Goal: Use online tool/utility: Use online tool/utility

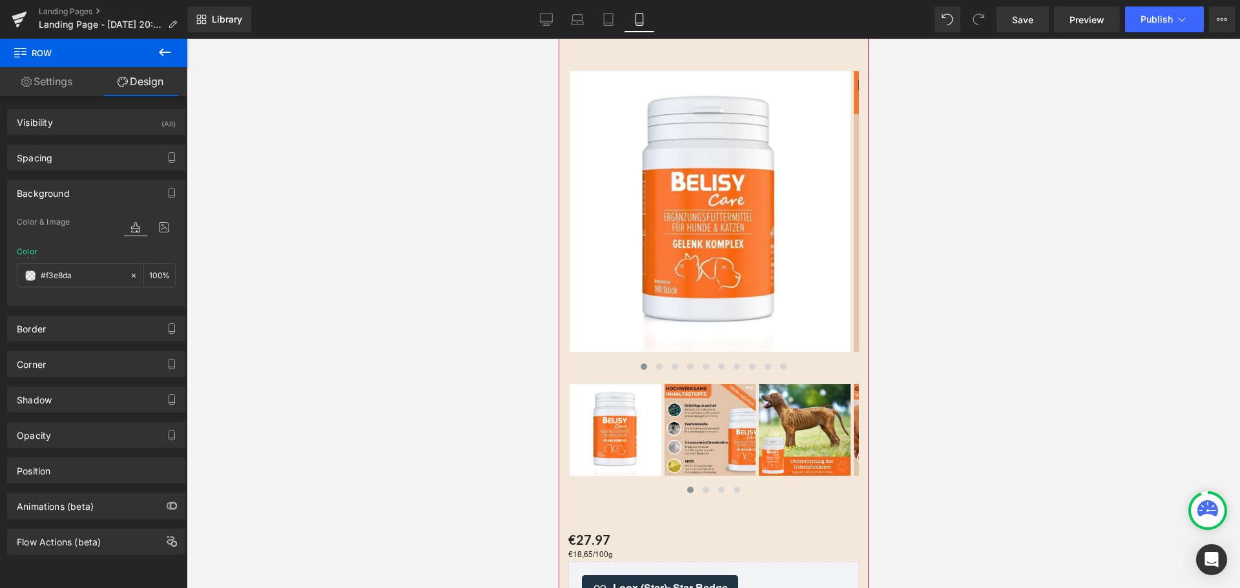
scroll to position [65, 0]
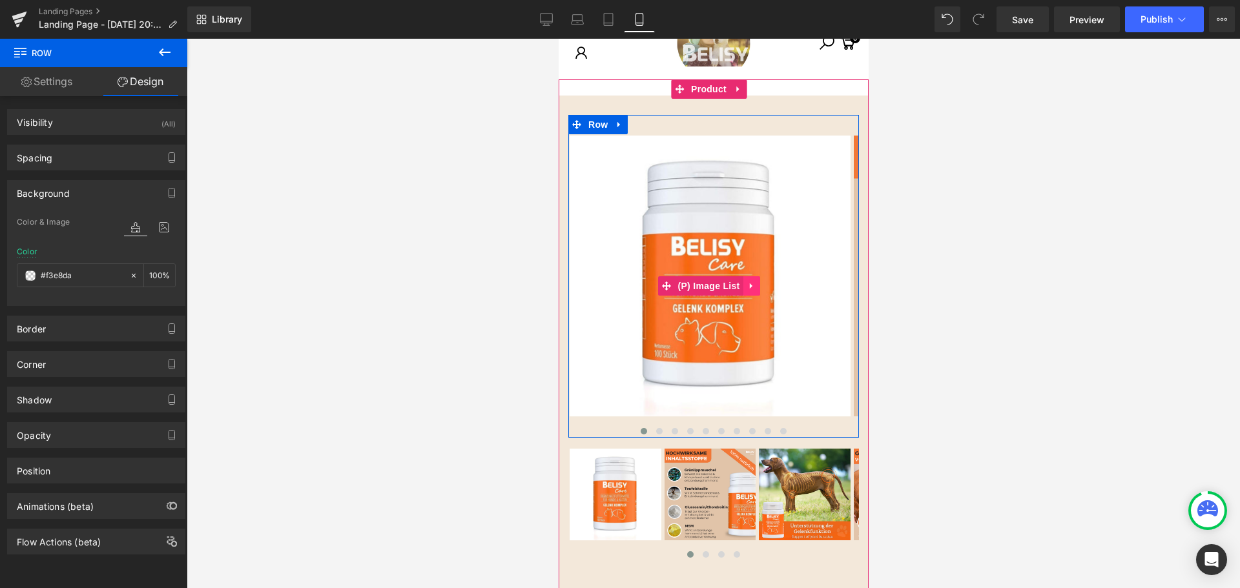
click at [750, 286] on icon at bounding box center [749, 287] width 3 height 6
drag, startPoint x: 1102, startPoint y: 59, endPoint x: 746, endPoint y: 210, distance: 386.9
click at [746, 210] on img at bounding box center [709, 276] width 281 height 281
click at [977, 115] on div at bounding box center [713, 314] width 1053 height 550
click at [544, 21] on icon at bounding box center [546, 19] width 13 height 13
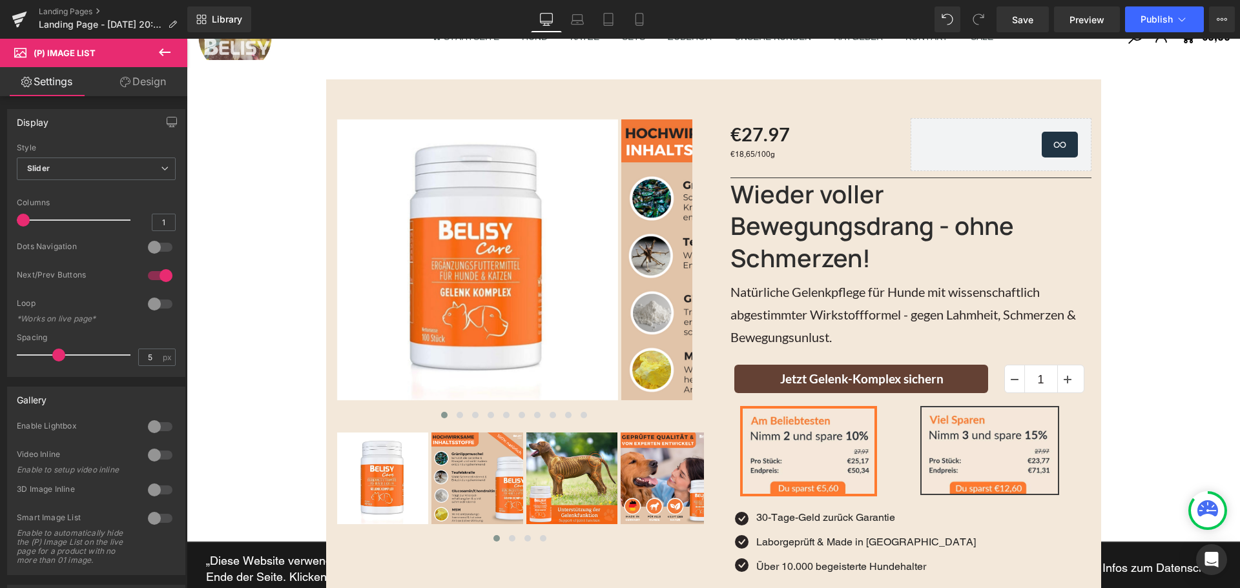
scroll to position [48, 0]
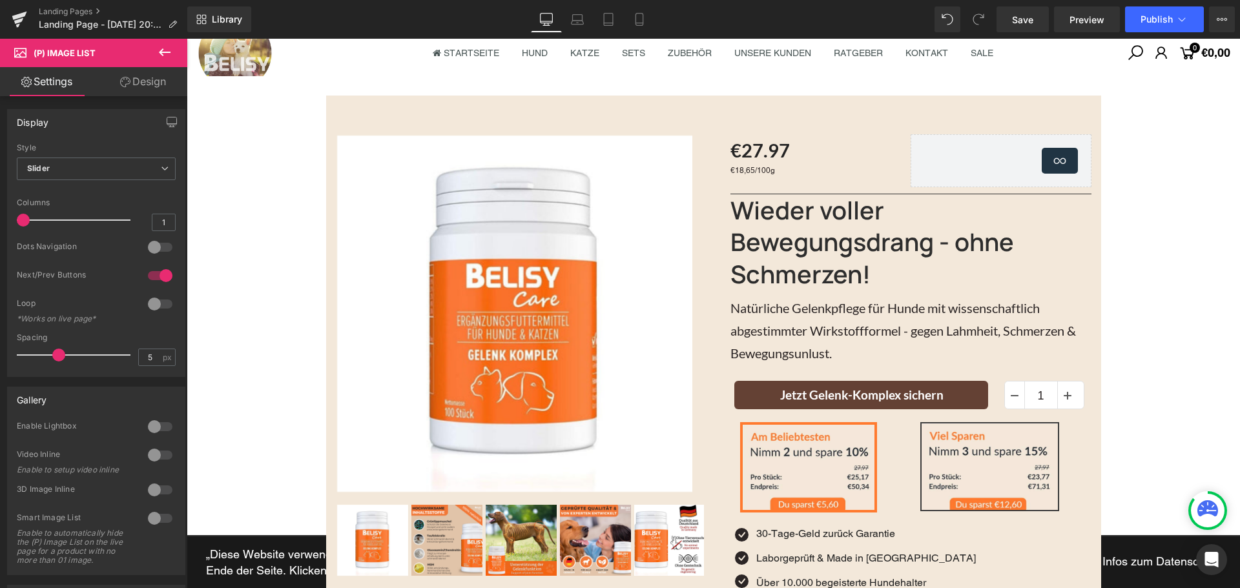
click at [167, 54] on icon at bounding box center [164, 52] width 15 height 15
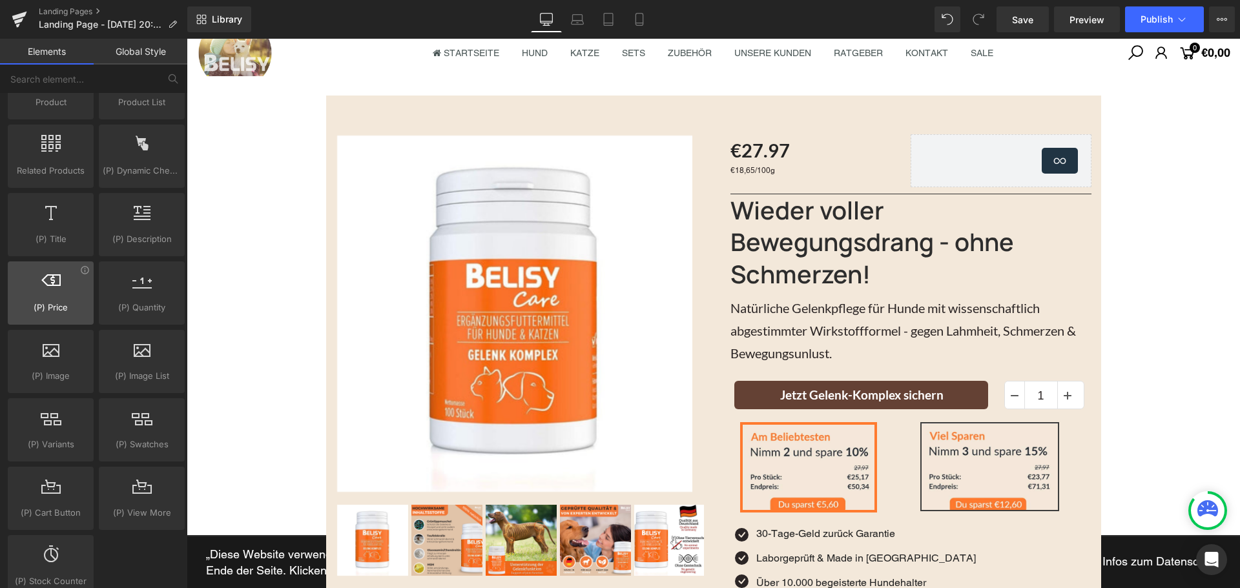
scroll to position [1098, 0]
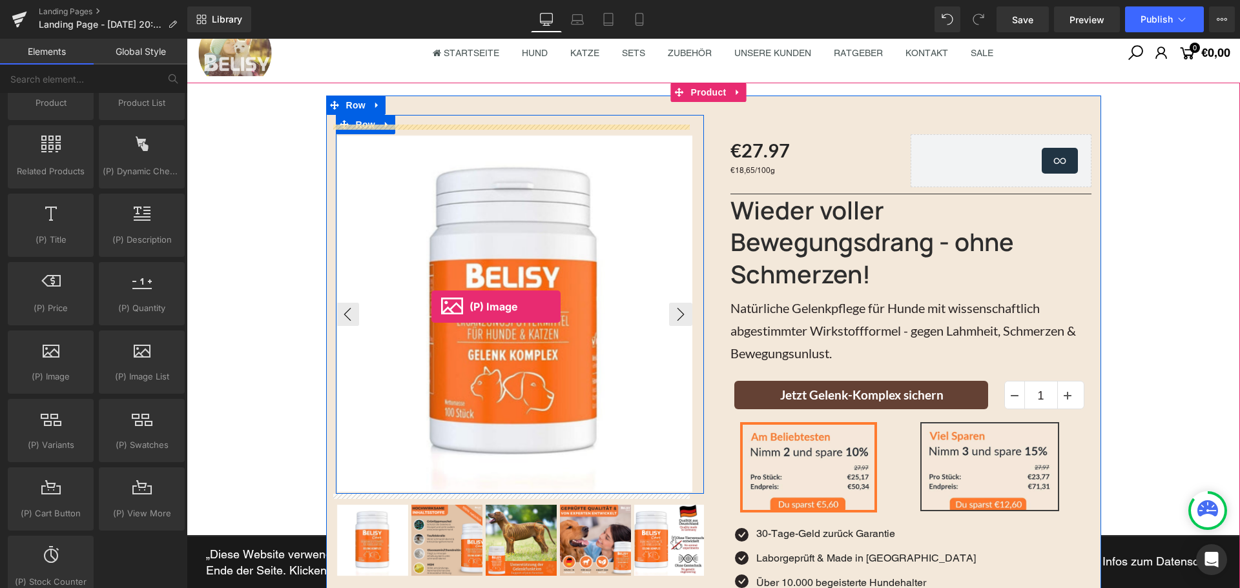
drag, startPoint x: 234, startPoint y: 413, endPoint x: 431, endPoint y: 307, distance: 224.2
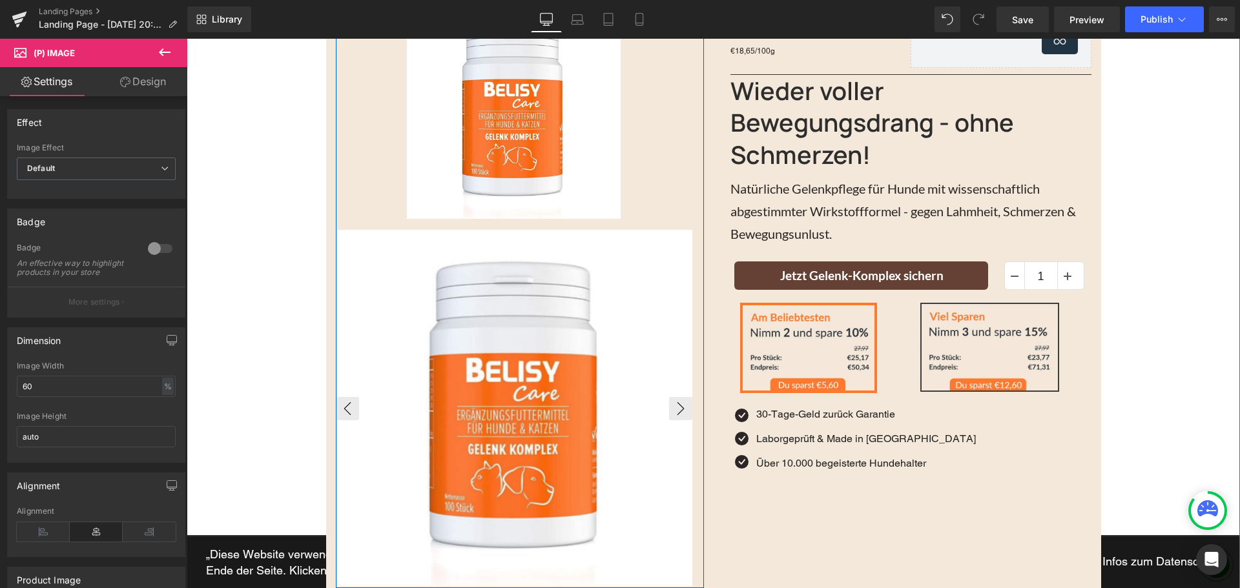
scroll to position [178, 0]
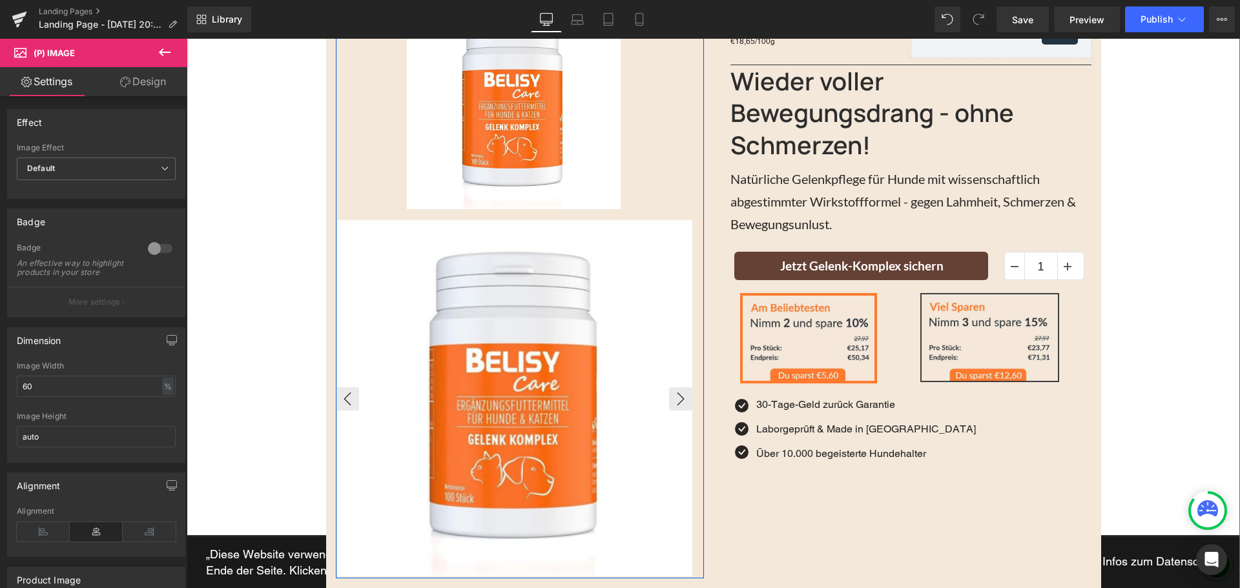
click at [588, 330] on img at bounding box center [515, 398] width 356 height 356
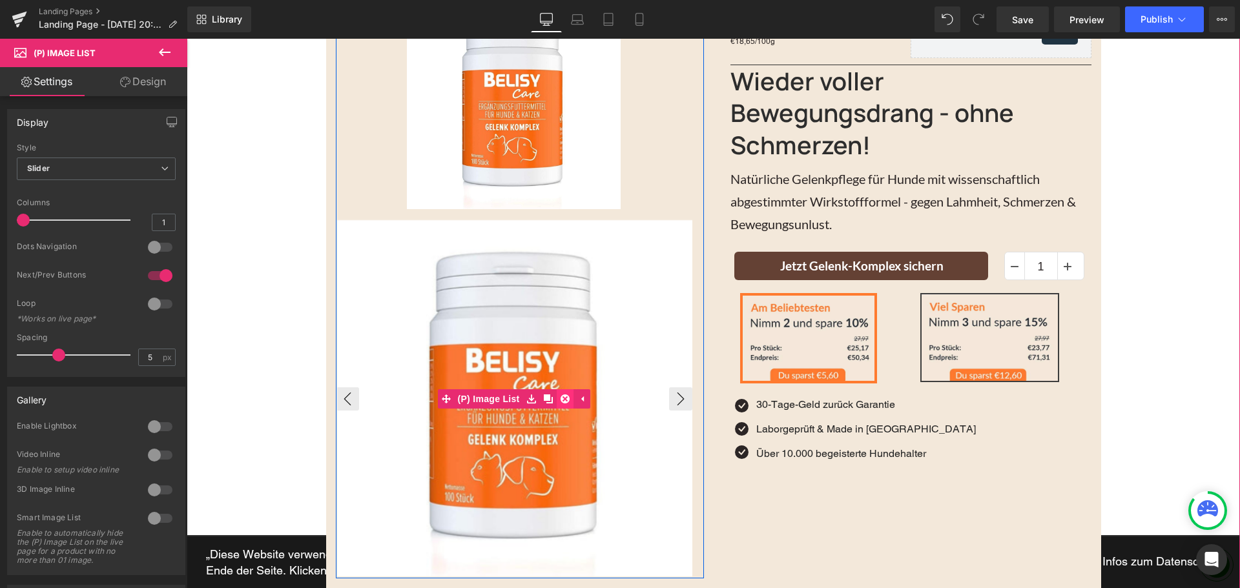
click at [557, 398] on link at bounding box center [565, 398] width 17 height 19
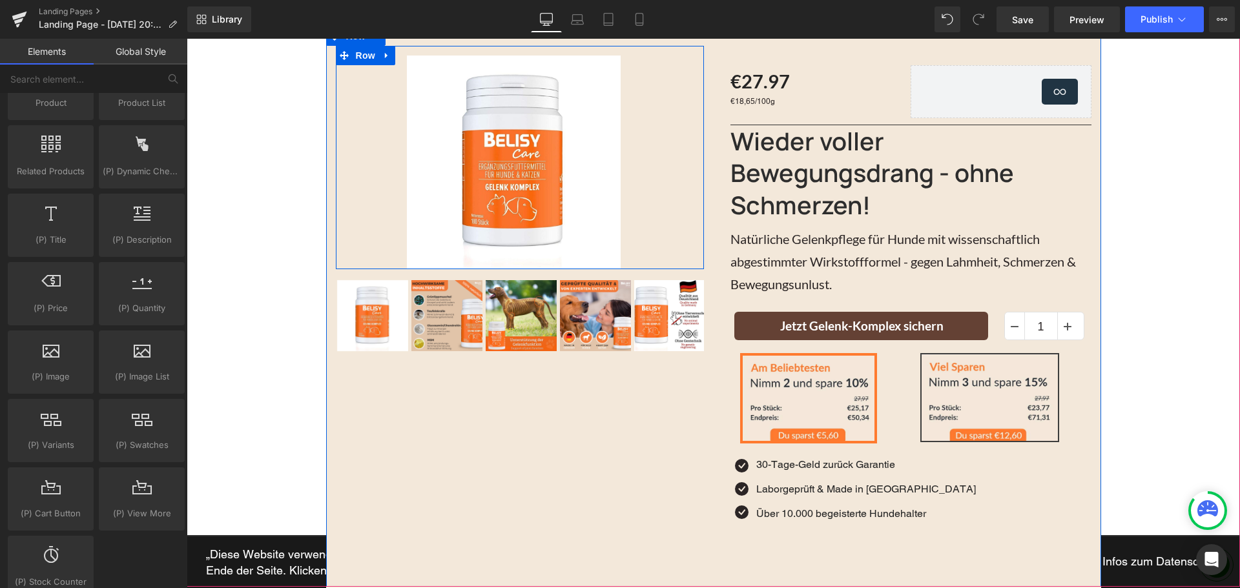
scroll to position [0, 0]
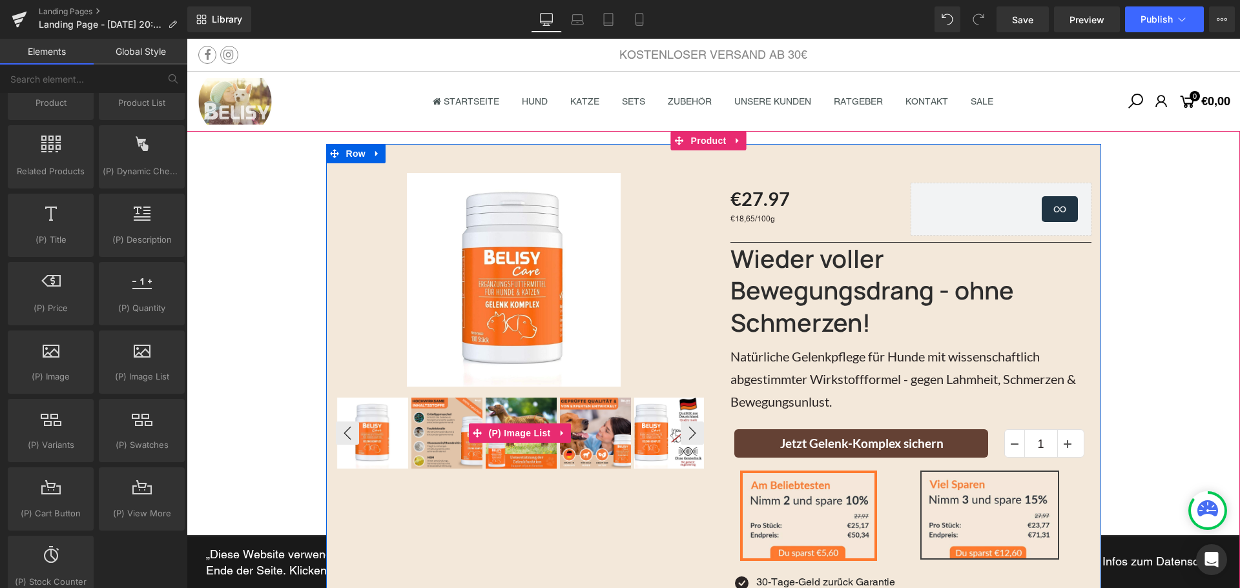
click at [455, 427] on img at bounding box center [446, 433] width 71 height 71
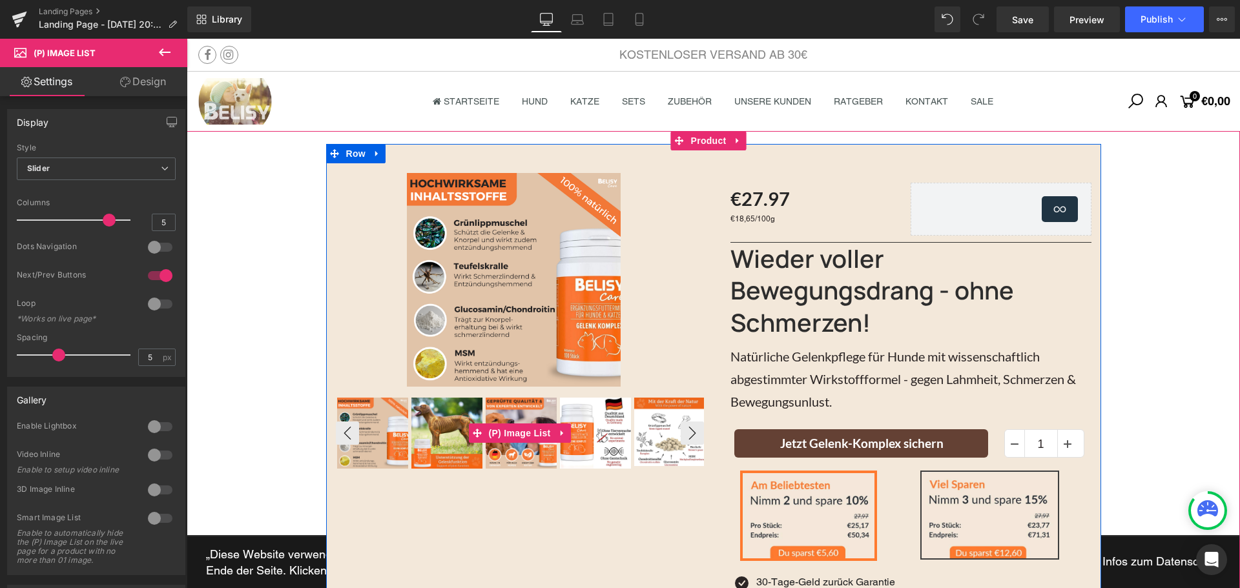
click at [379, 438] on img at bounding box center [372, 433] width 71 height 71
click at [346, 433] on button "‹" at bounding box center [347, 433] width 23 height 23
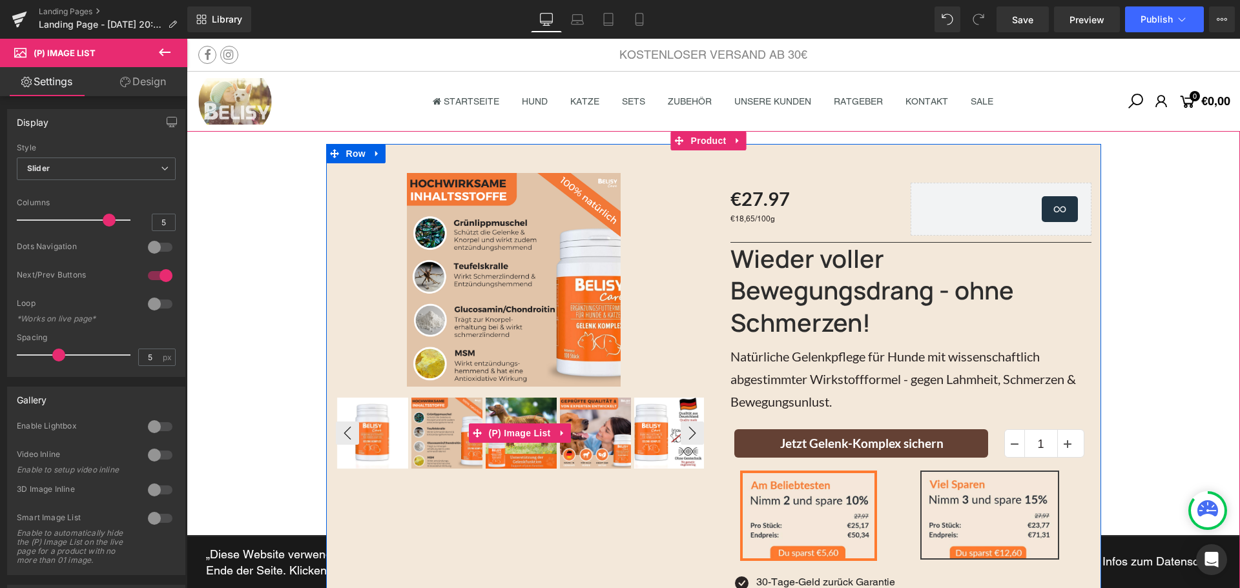
click at [375, 435] on img at bounding box center [372, 433] width 71 height 71
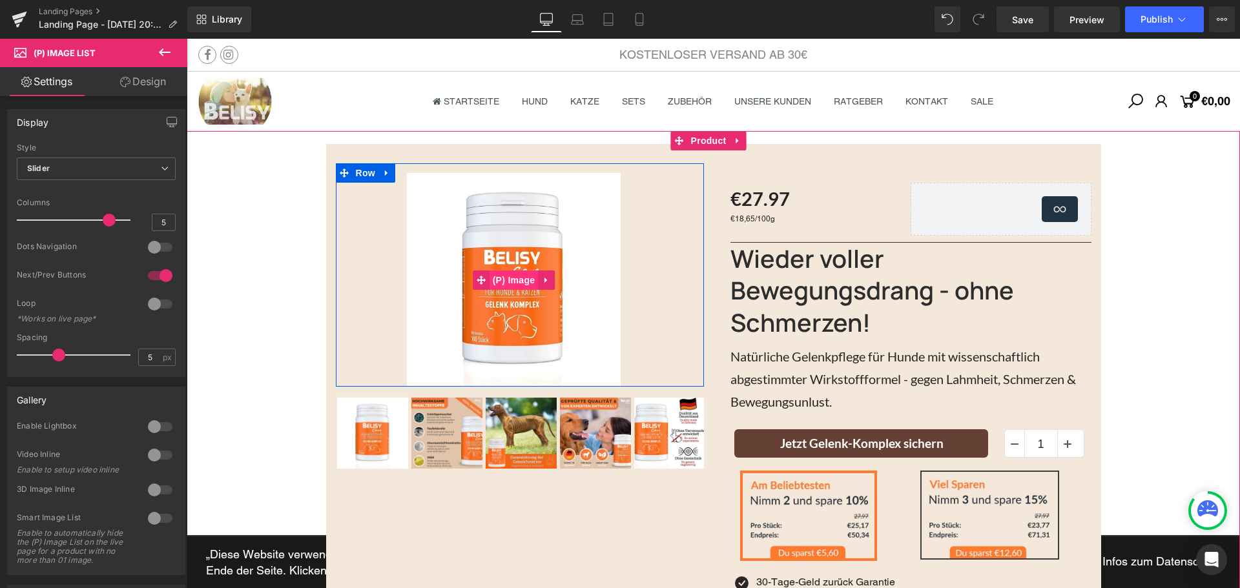
click at [502, 283] on span "(P) Image" at bounding box center [514, 280] width 49 height 19
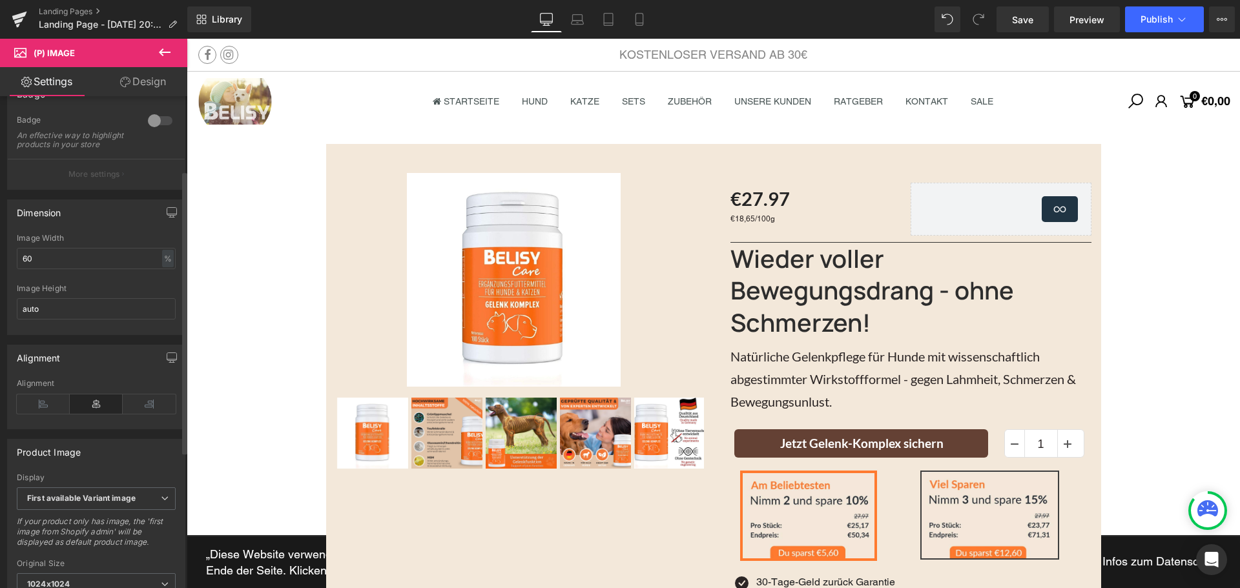
scroll to position [129, 0]
click at [54, 268] on input "60" at bounding box center [96, 257] width 159 height 21
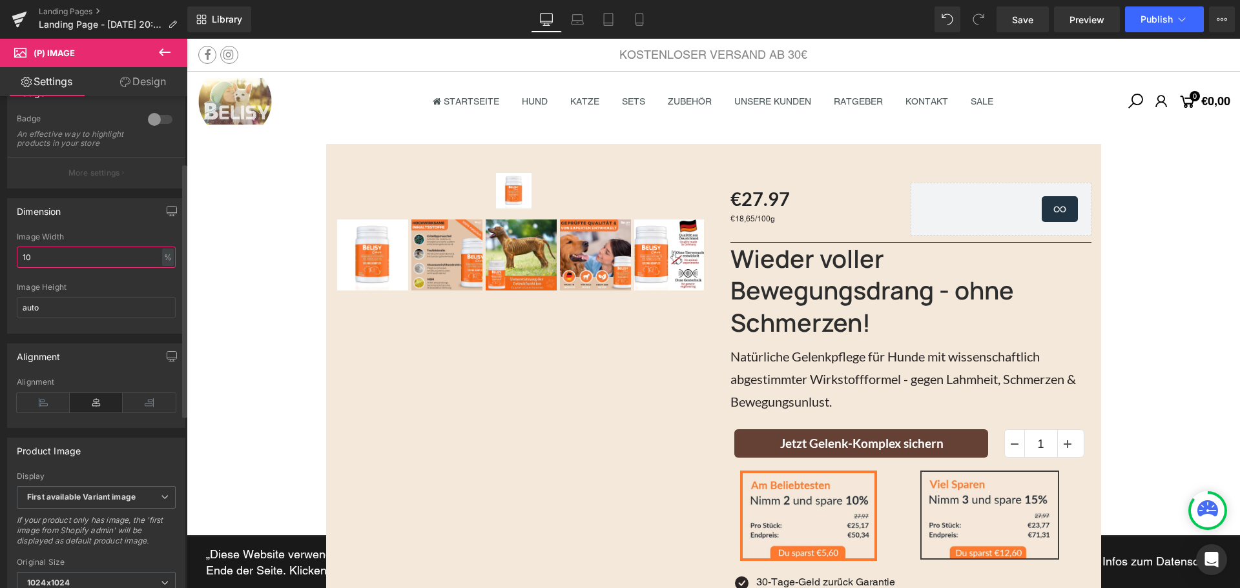
click at [54, 268] on input "10" at bounding box center [96, 257] width 159 height 21
type input "100"
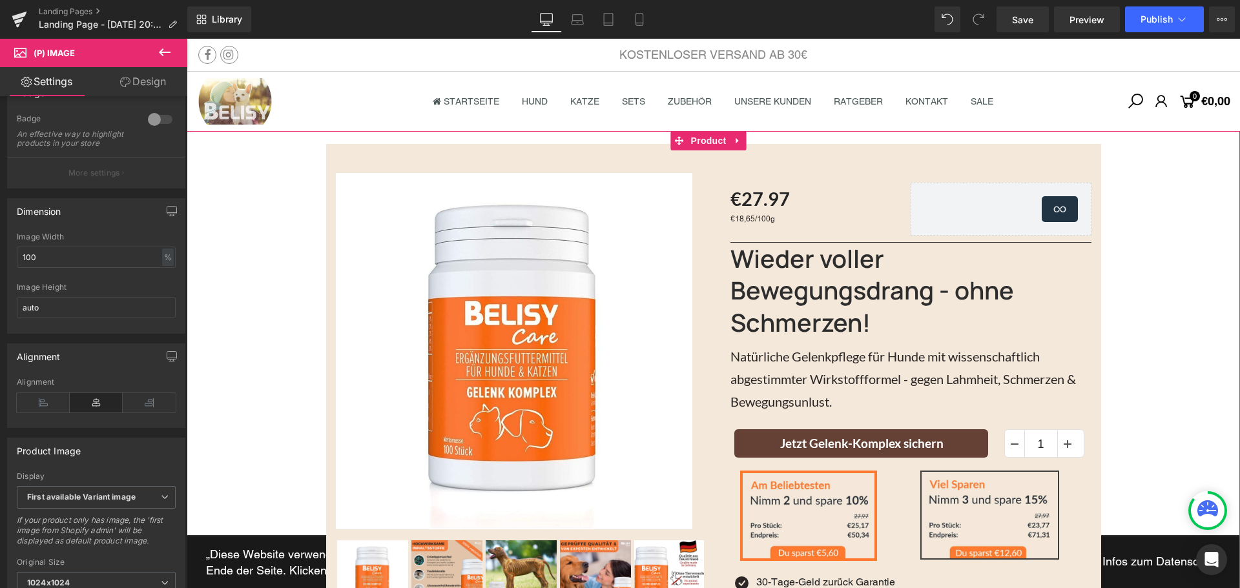
click at [1184, 285] on div "Sale Off (P) Image Row ‹ ›" at bounding box center [713, 424] width 1053 height 561
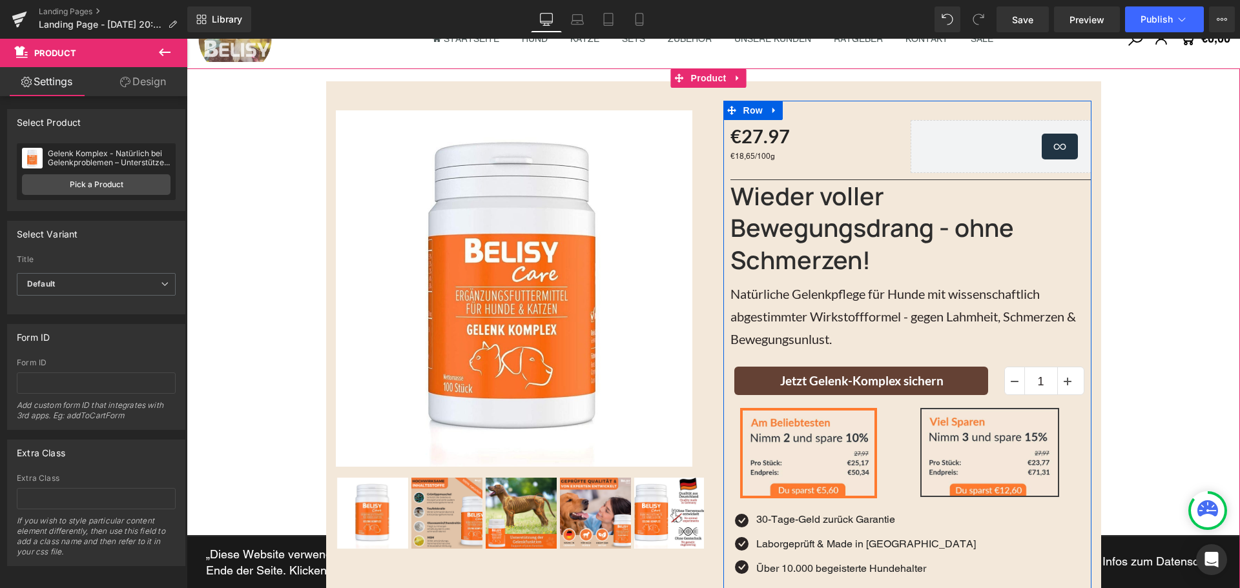
scroll to position [0, 0]
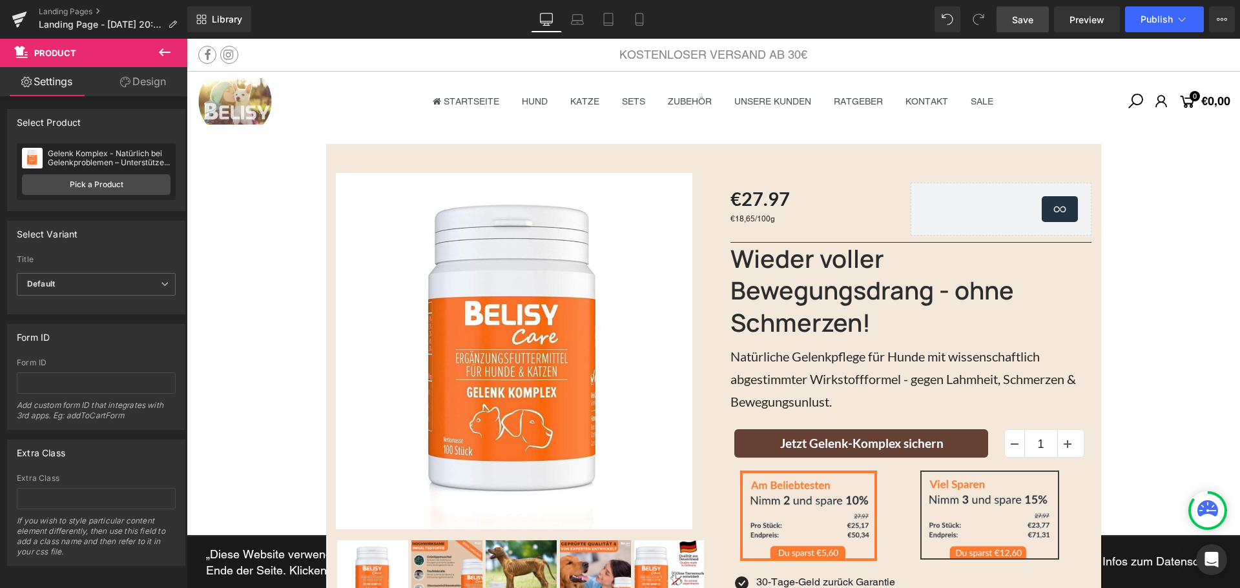
click at [1024, 25] on span "Save" at bounding box center [1022, 20] width 21 height 14
click at [642, 254] on img at bounding box center [514, 351] width 356 height 356
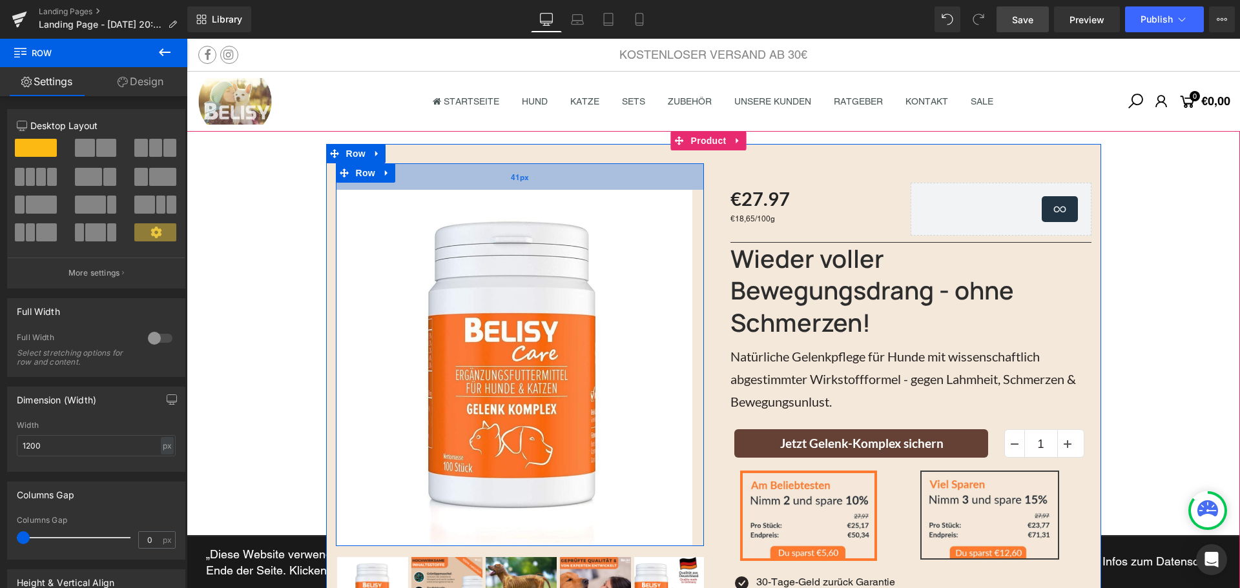
drag, startPoint x: 479, startPoint y: 163, endPoint x: 479, endPoint y: 180, distance: 16.8
click at [479, 180] on div "41px" at bounding box center [520, 176] width 368 height 26
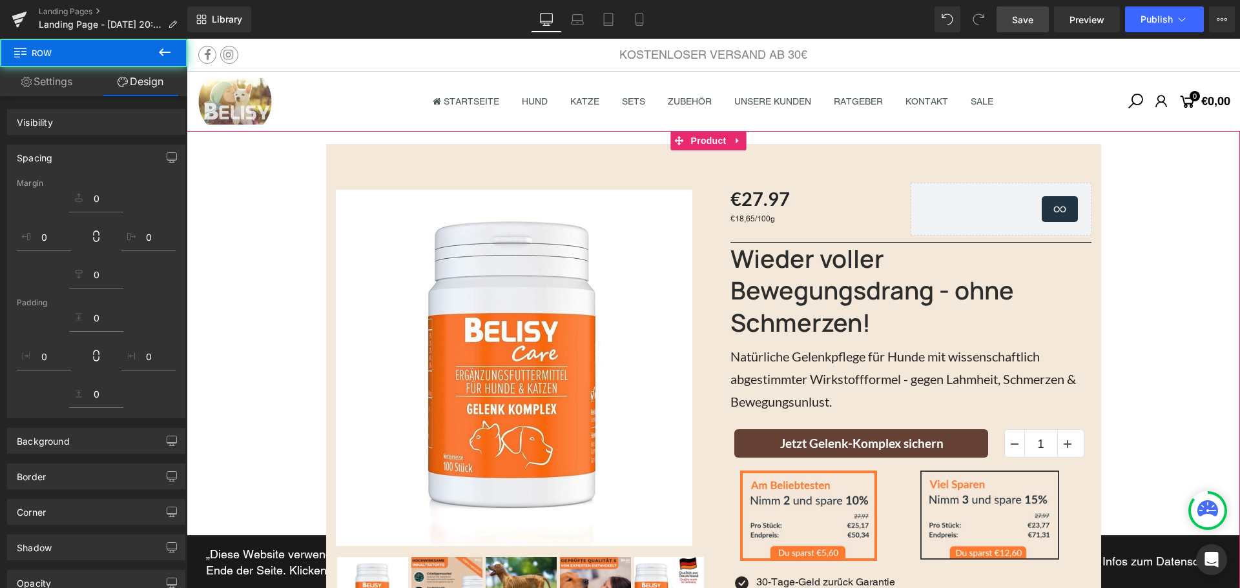
click at [1171, 219] on div "Sale Off (P) Image Row 41px ‹" at bounding box center [713, 424] width 1053 height 561
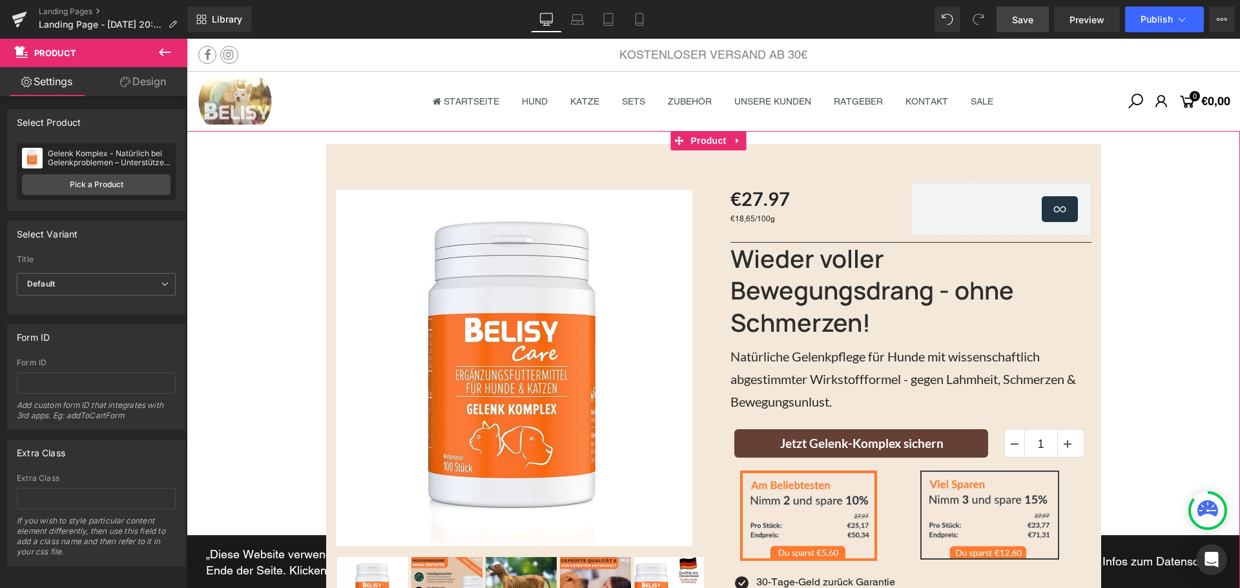
scroll to position [129, 0]
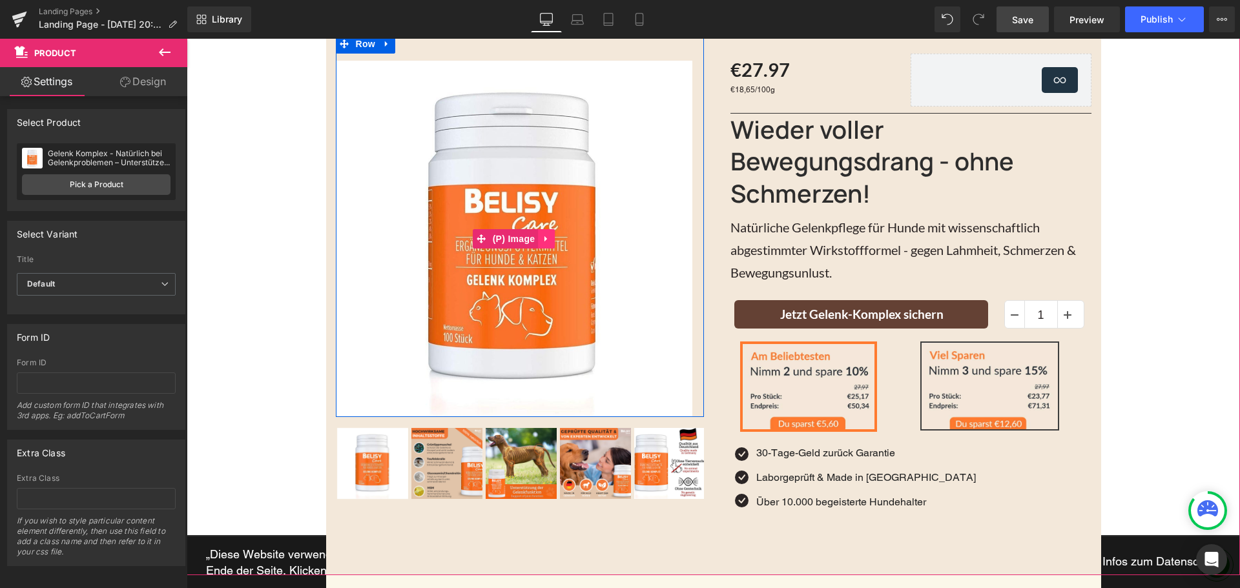
click at [542, 236] on icon at bounding box center [546, 239] width 9 height 10
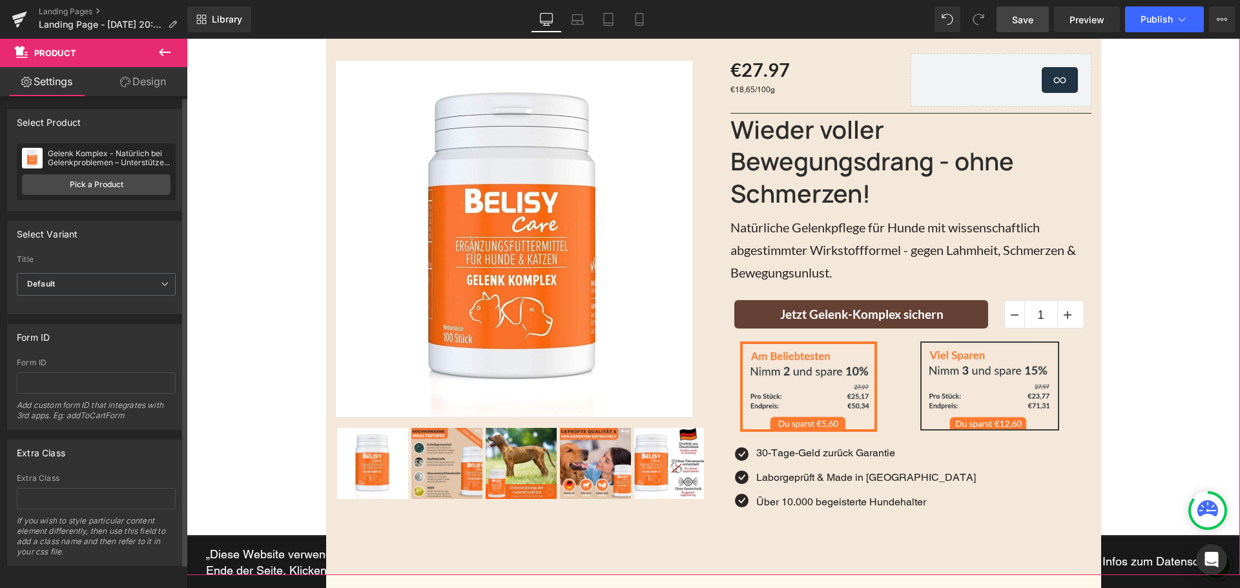
click at [124, 241] on div "Select Variant" at bounding box center [96, 234] width 177 height 25
click at [127, 79] on icon at bounding box center [125, 82] width 10 height 10
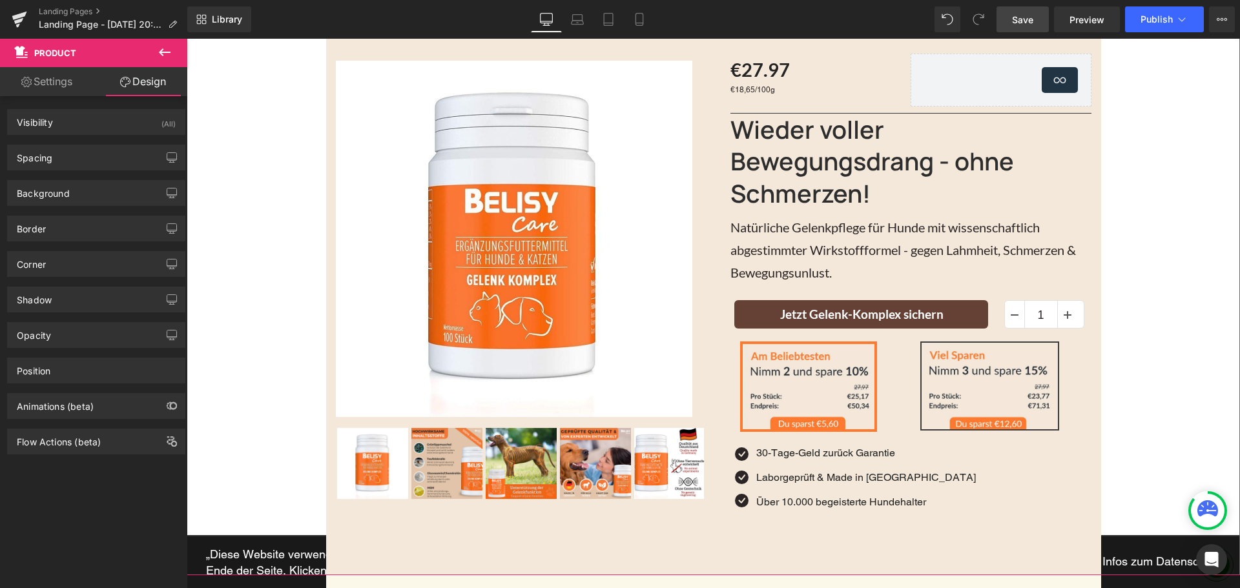
type input "none"
type input "0"
click at [76, 192] on div "Background" at bounding box center [96, 193] width 177 height 25
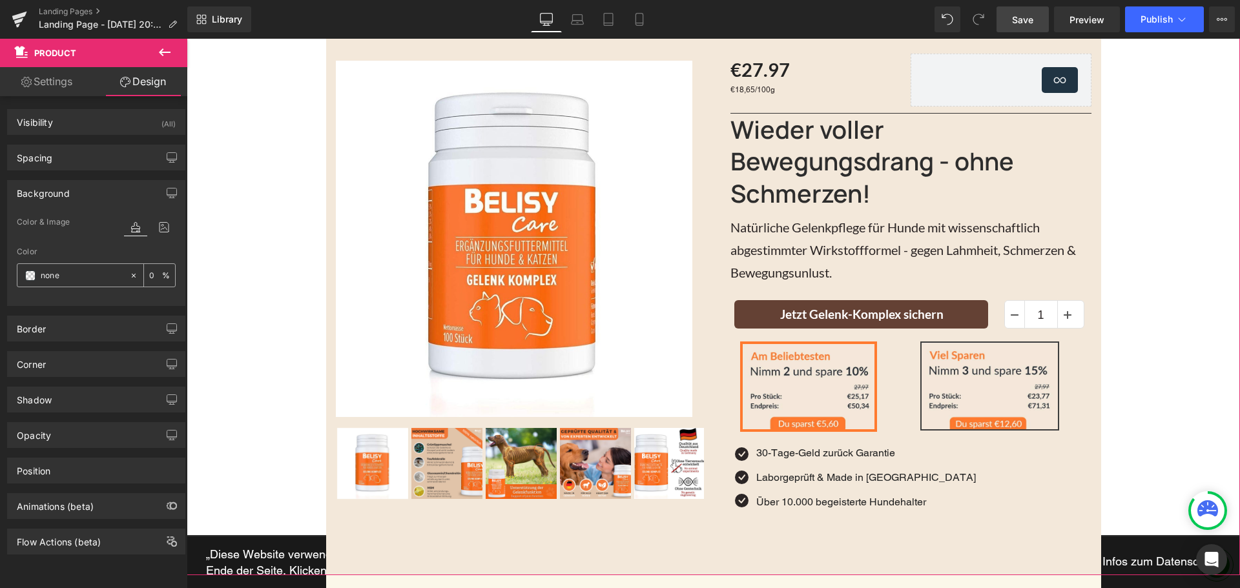
click at [30, 281] on div "none" at bounding box center [73, 275] width 112 height 23
click at [31, 276] on span at bounding box center [30, 276] width 10 height 10
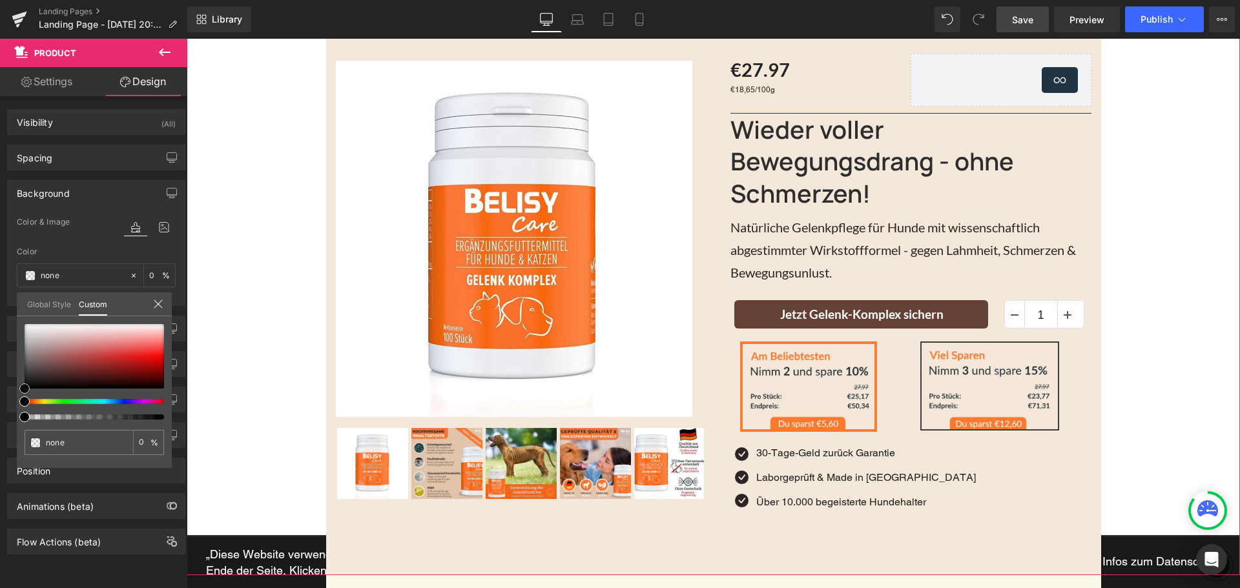
type input "#d29d9d"
type input "100"
type input "#d29d9d"
type input "100"
click at [76, 342] on div at bounding box center [94, 356] width 139 height 65
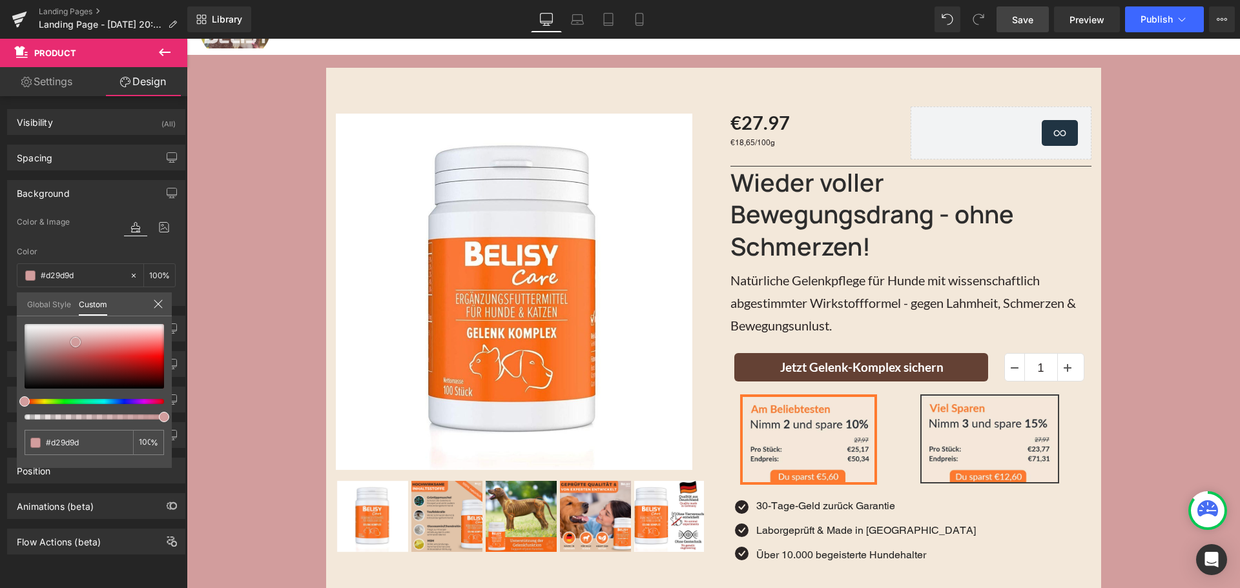
scroll to position [65, 0]
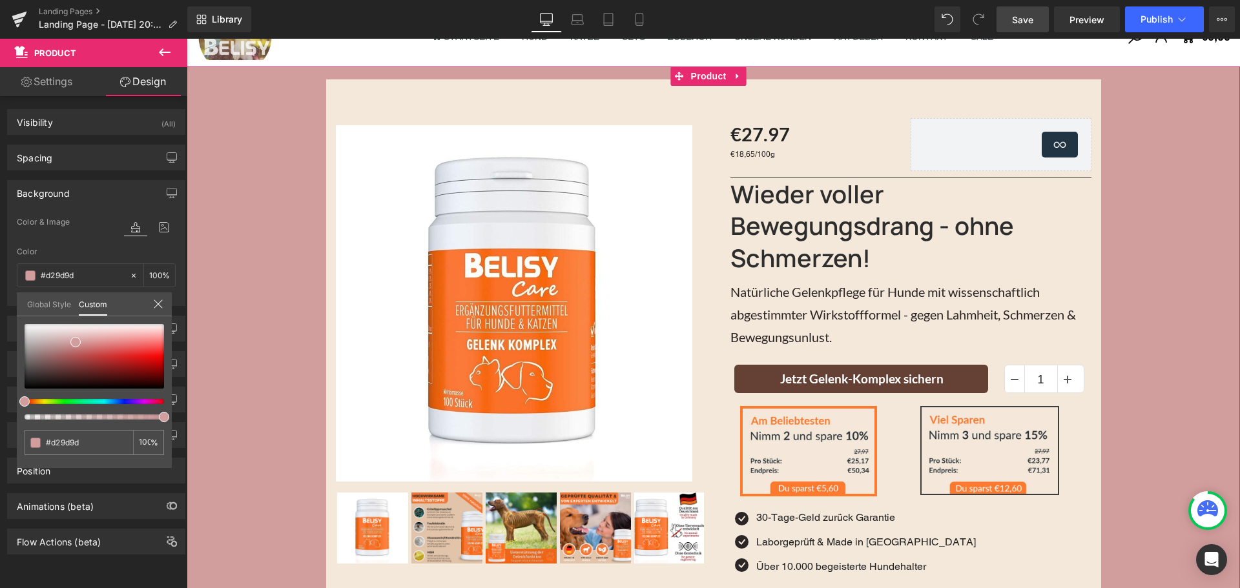
click at [166, 302] on div "Global Style Custom" at bounding box center [94, 305] width 155 height 24
click at [163, 303] on div "Global Style Custom" at bounding box center [94, 305] width 155 height 24
click at [158, 304] on icon at bounding box center [158, 304] width 8 height 8
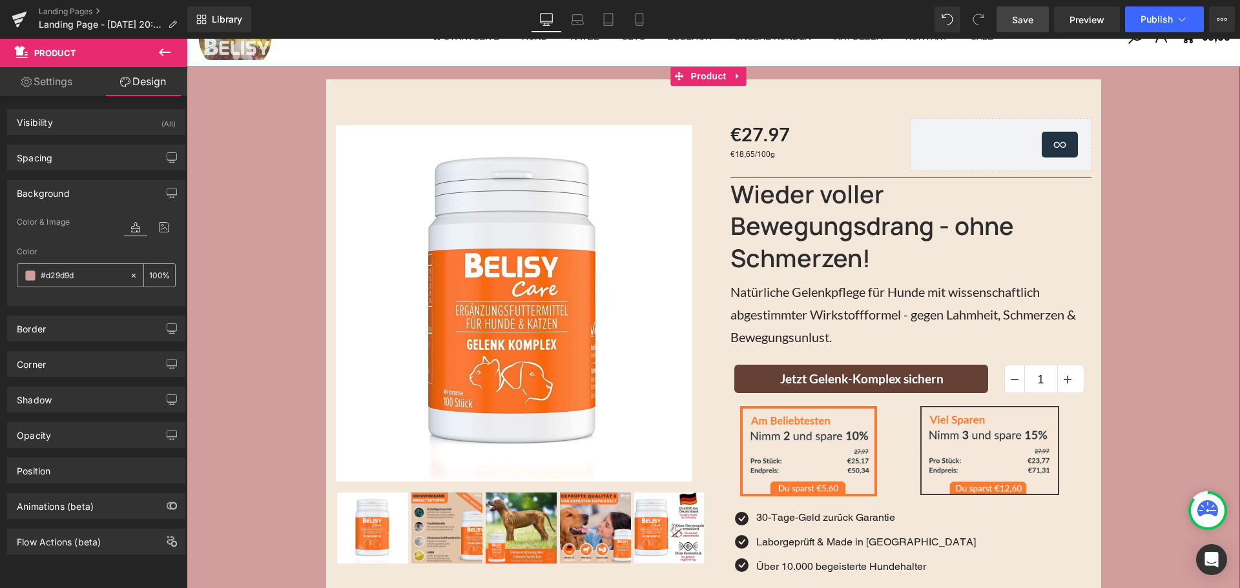
click at [129, 273] on icon at bounding box center [133, 275] width 9 height 9
type input "none"
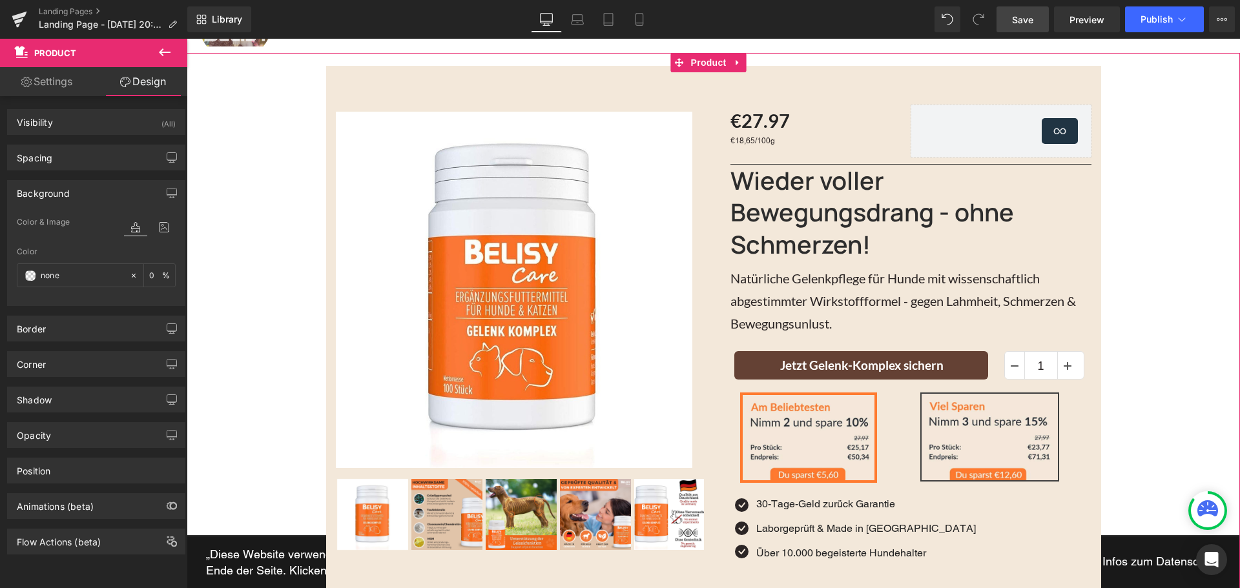
scroll to position [0, 0]
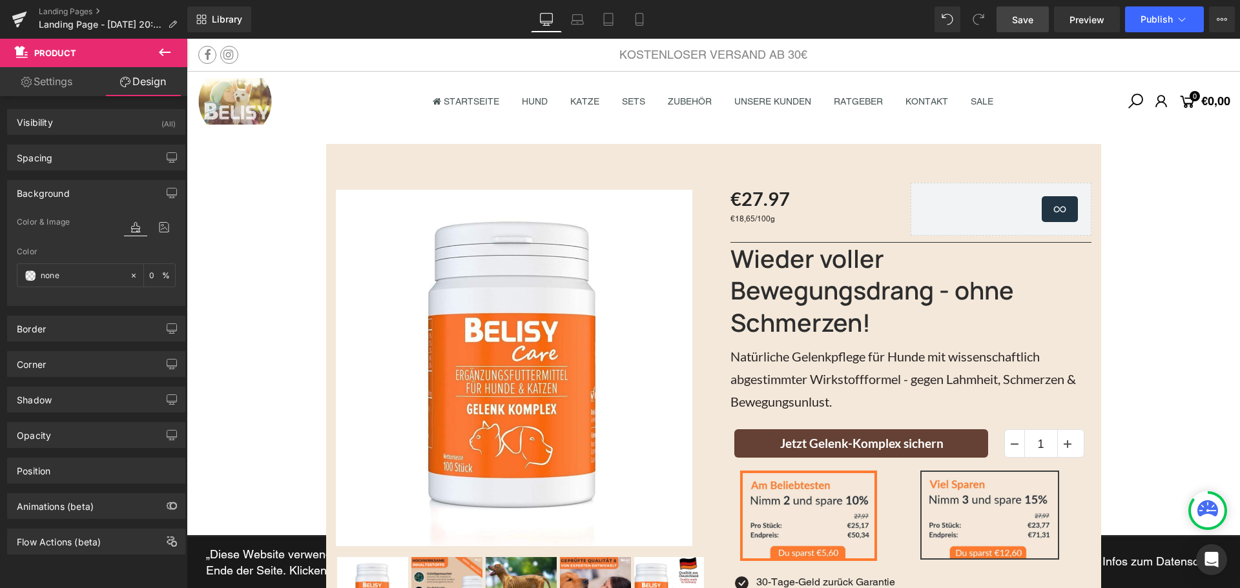
drag, startPoint x: 1037, startPoint y: 24, endPoint x: 416, endPoint y: 55, distance: 622.0
click at [1037, 24] on link "Save" at bounding box center [1022, 19] width 52 height 26
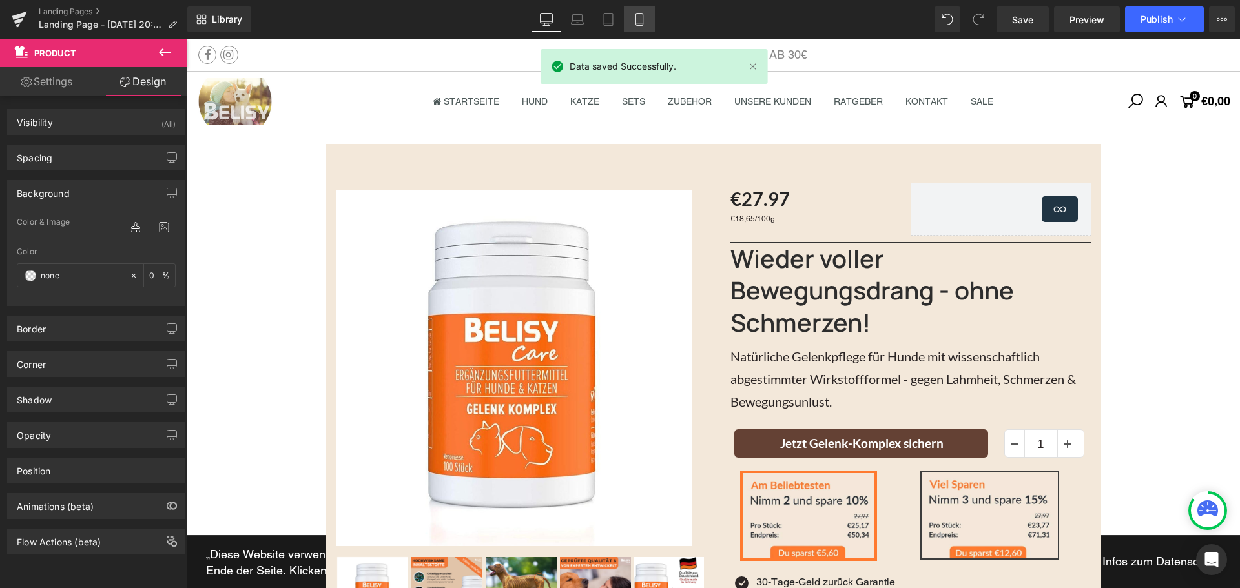
click at [643, 25] on icon at bounding box center [639, 19] width 13 height 13
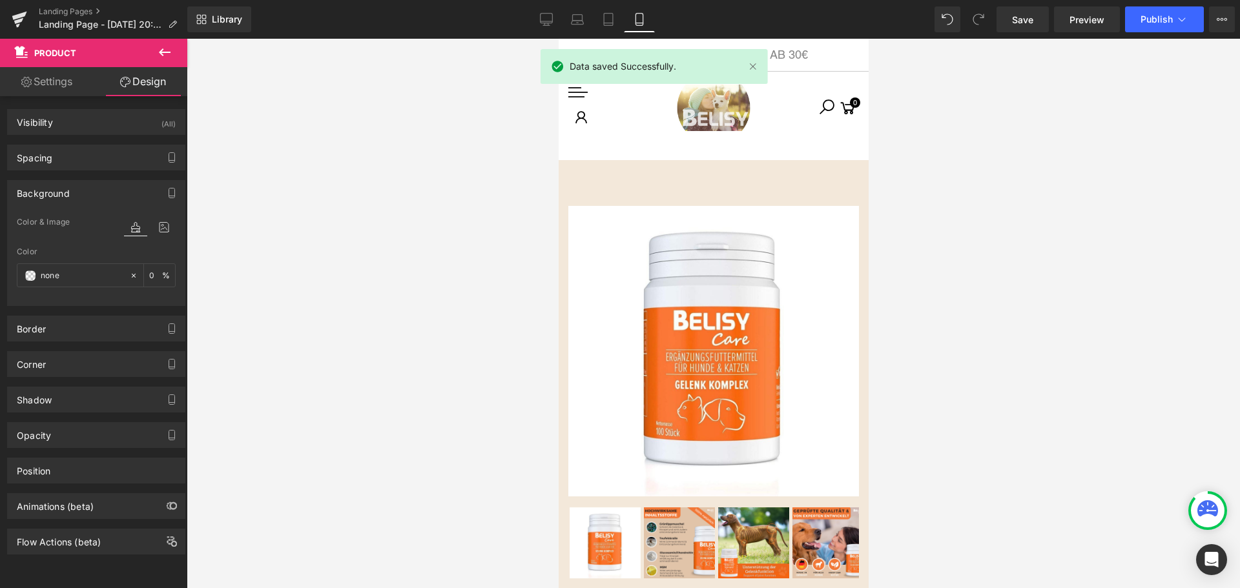
type input "0"
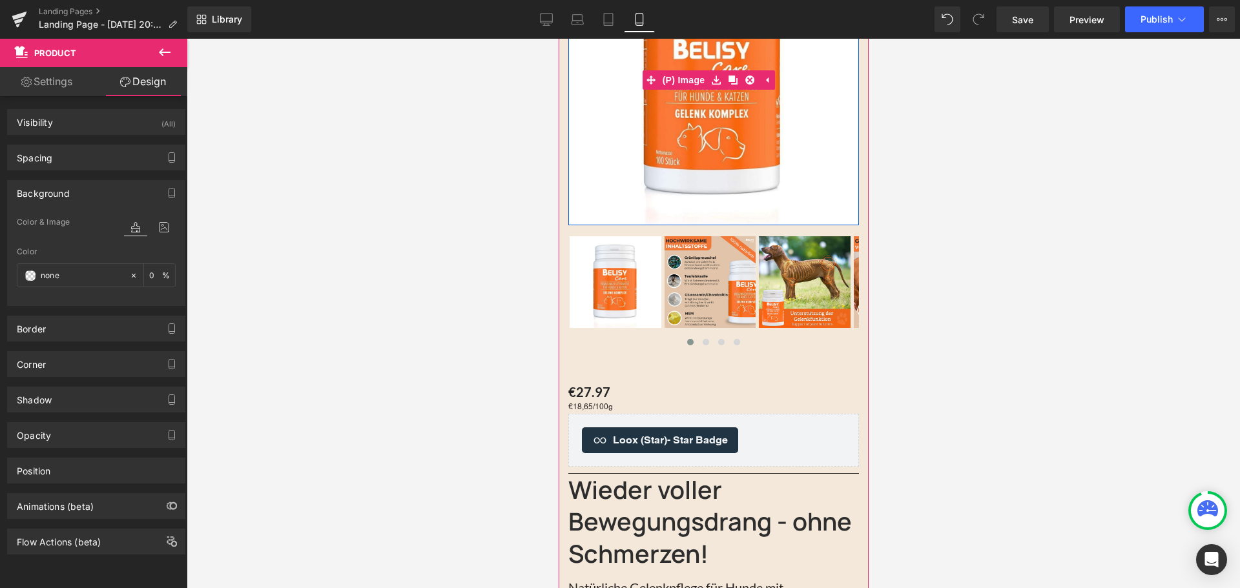
scroll to position [336, 0]
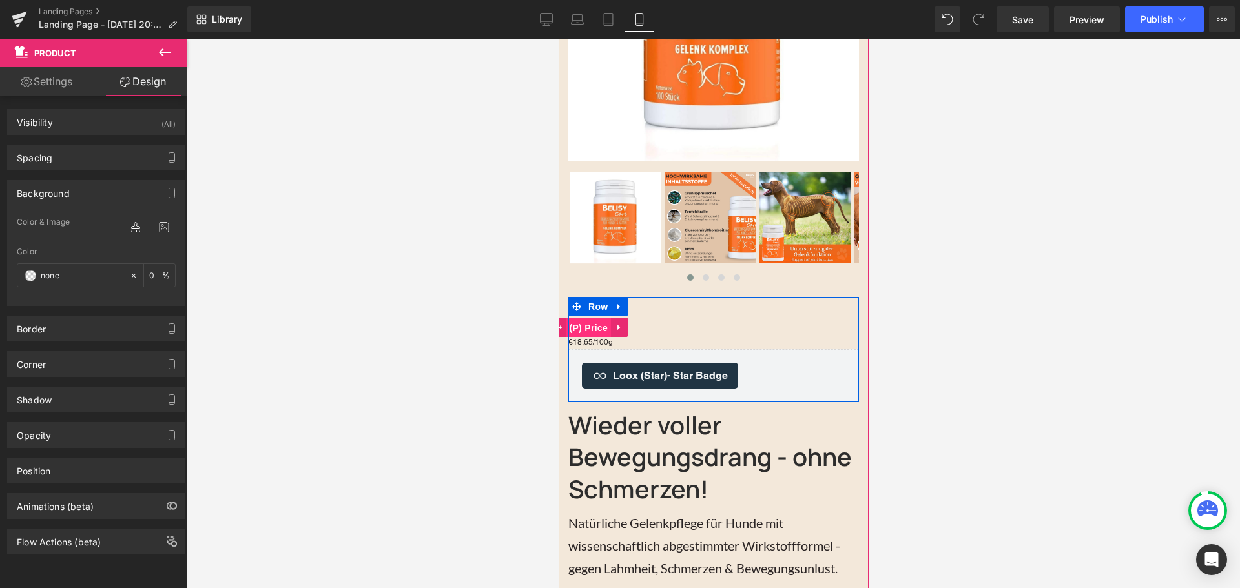
click at [603, 320] on span "(P) Price" at bounding box center [588, 327] width 45 height 19
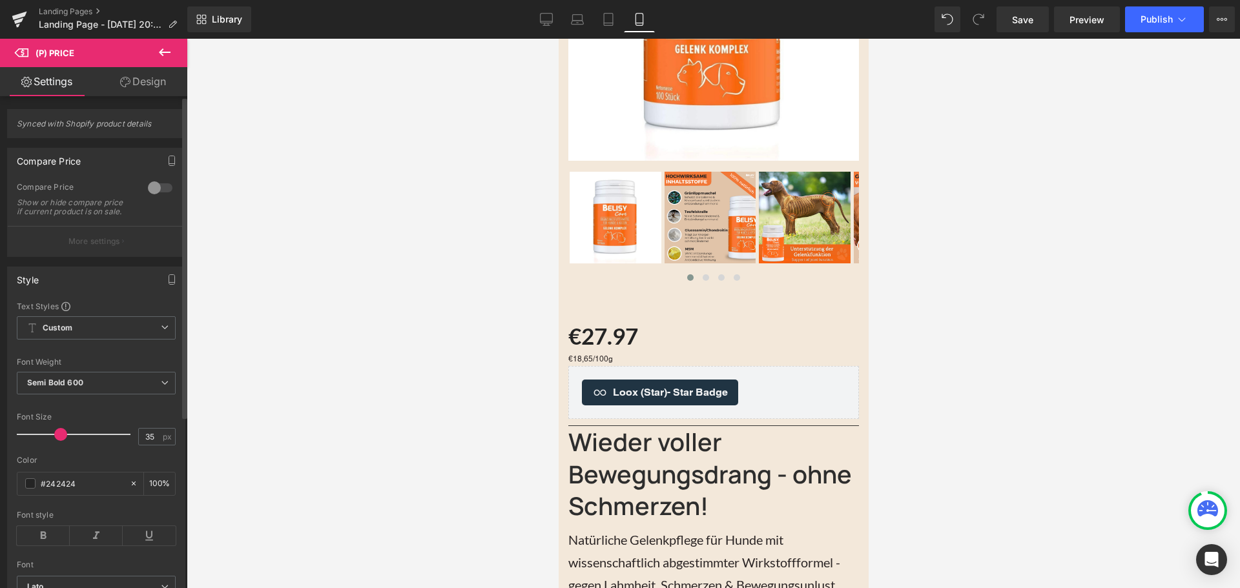
type input "34"
drag, startPoint x: 42, startPoint y: 444, endPoint x: 56, endPoint y: 448, distance: 14.6
click at [56, 441] on span at bounding box center [59, 434] width 13 height 13
click at [911, 357] on div at bounding box center [713, 314] width 1053 height 550
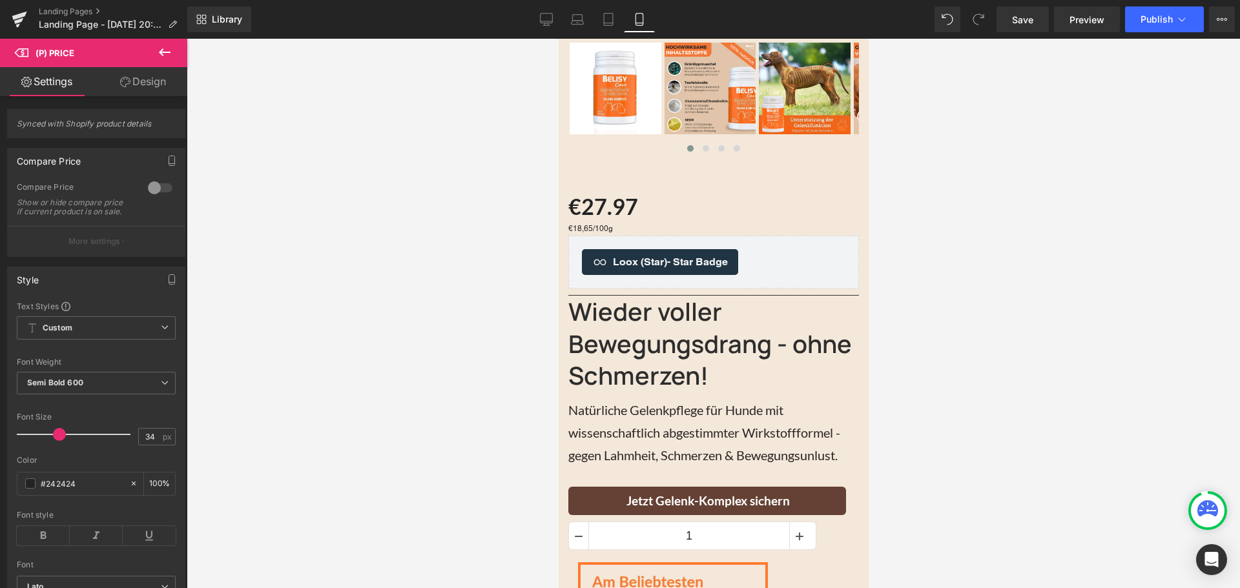
scroll to position [659, 0]
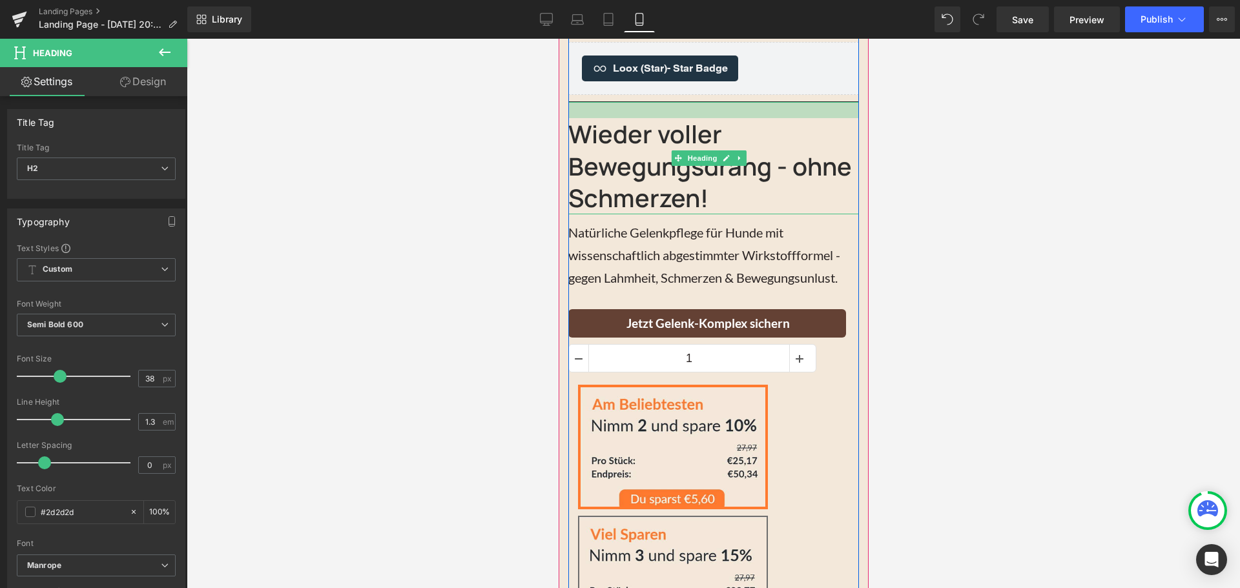
drag, startPoint x: 724, startPoint y: 94, endPoint x: 1625, endPoint y: 220, distance: 909.7
click at [727, 110] on div "Wieder voller Bewegungsdrang - ohne Schmerzen! Heading" at bounding box center [713, 158] width 291 height 112
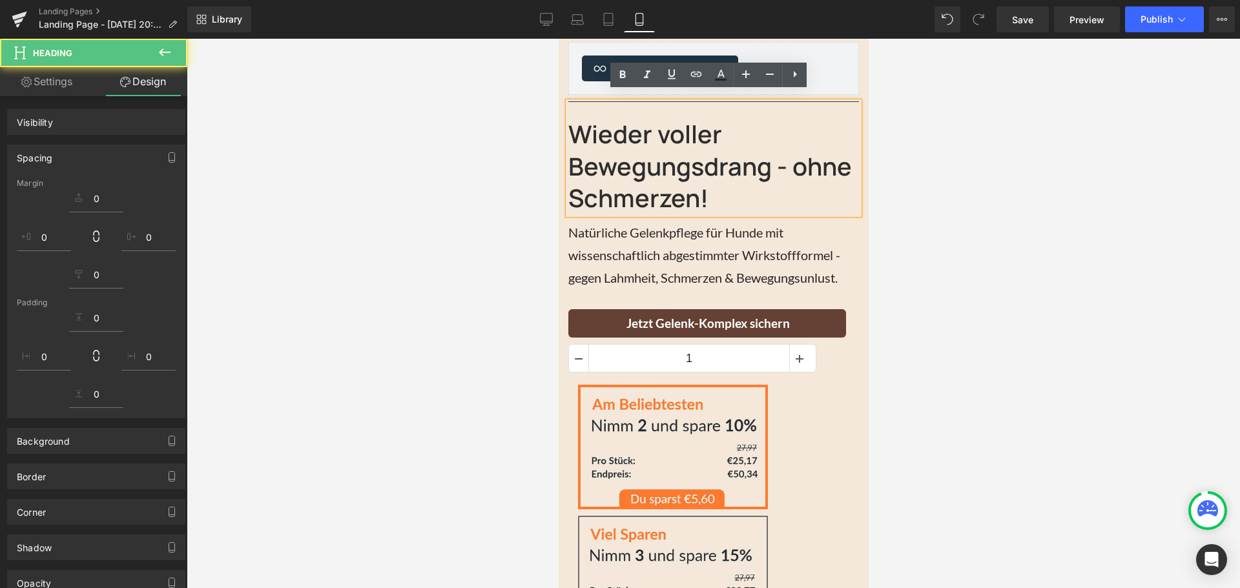
click at [1067, 181] on div at bounding box center [713, 314] width 1053 height 550
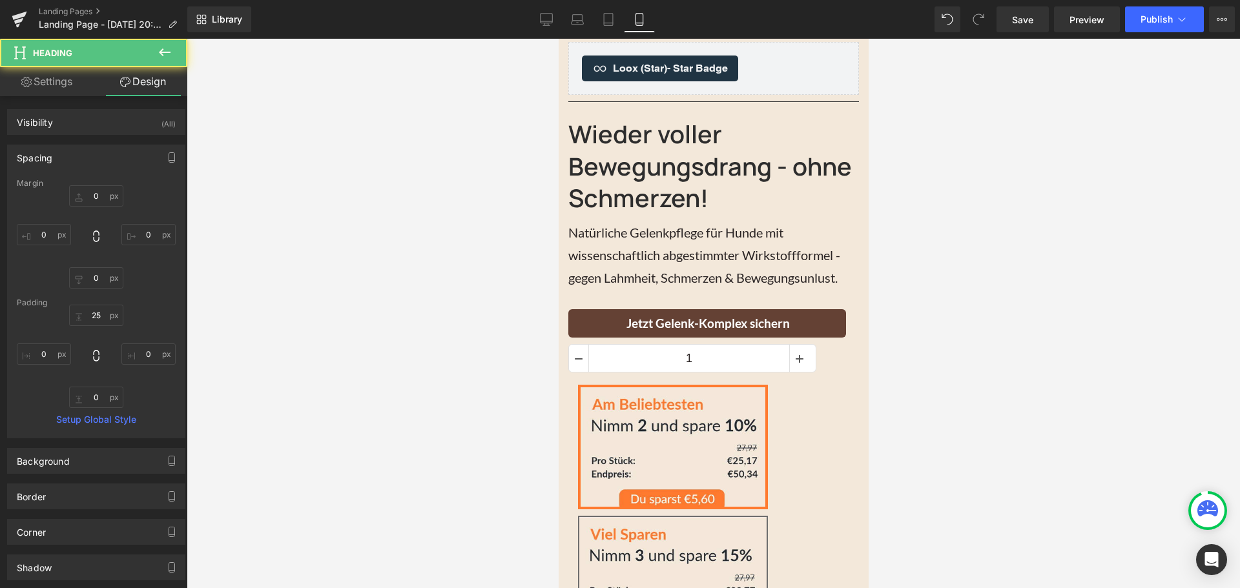
type input "0"
type input "25"
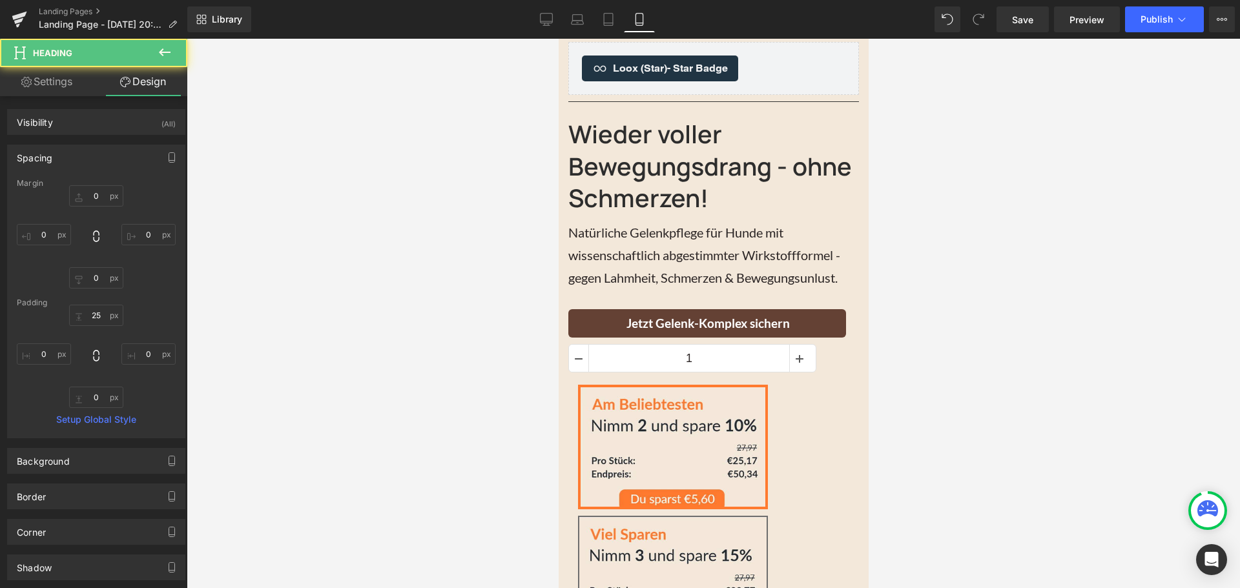
type input "0"
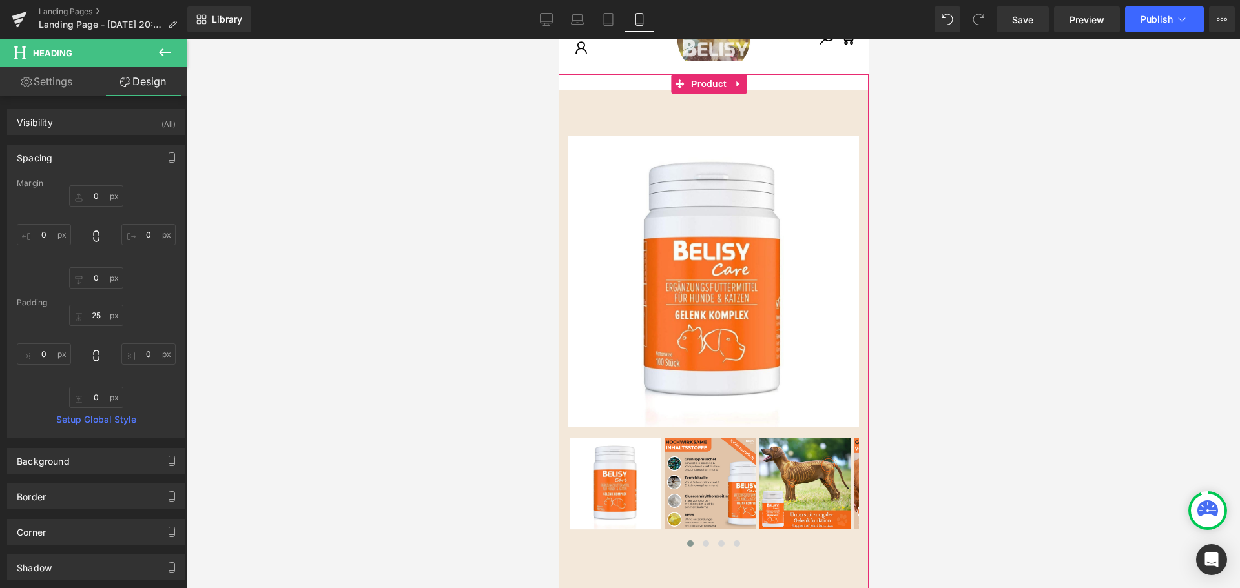
scroll to position [0, 0]
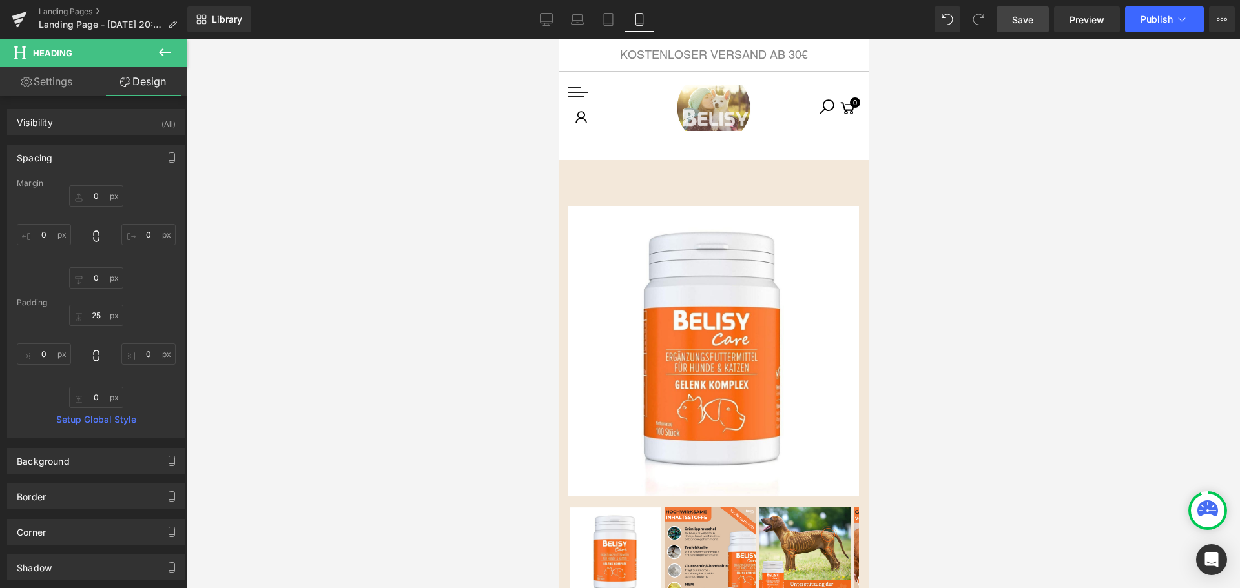
click at [1027, 25] on span "Save" at bounding box center [1022, 20] width 21 height 14
click at [553, 15] on link "Desktop" at bounding box center [546, 19] width 31 height 26
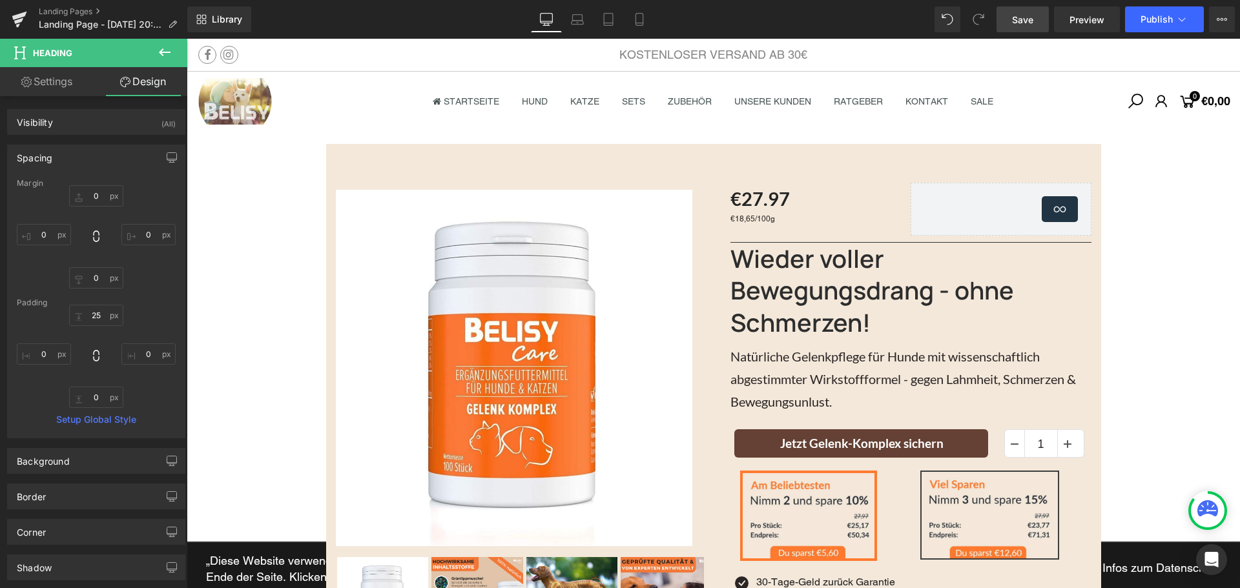
type input "0"
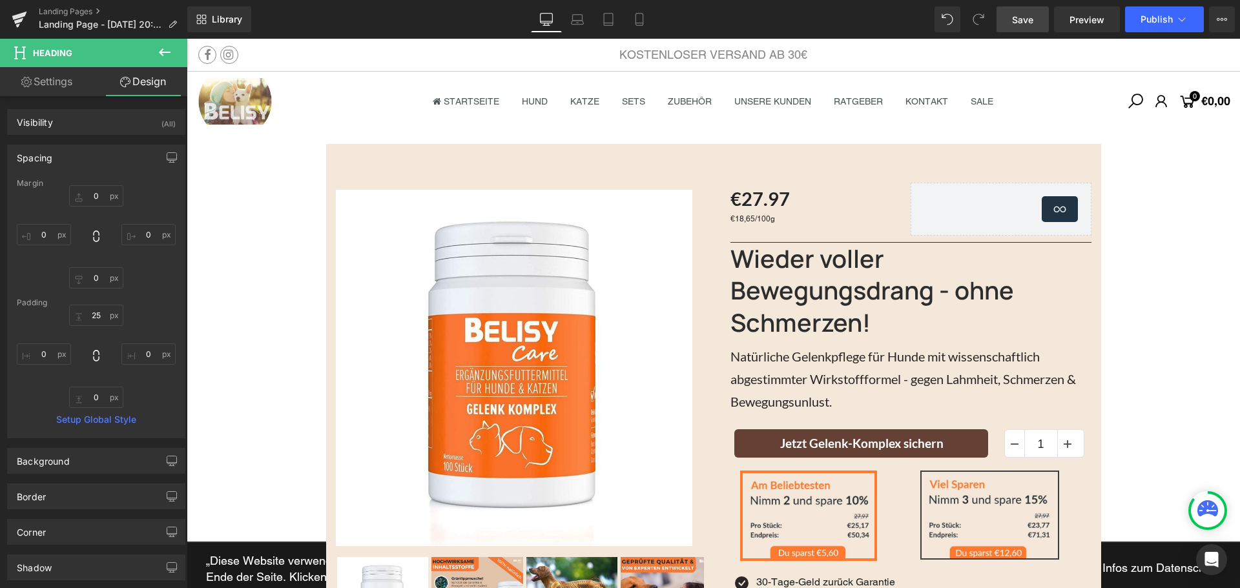
type input "0"
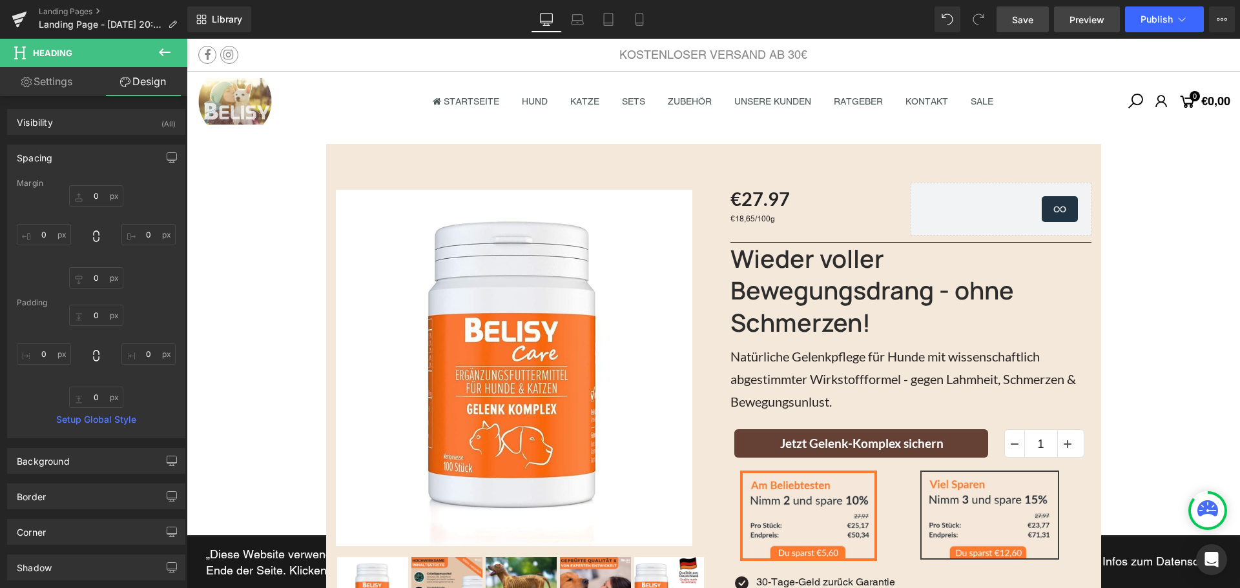
click at [1080, 21] on span "Preview" at bounding box center [1086, 20] width 35 height 14
